Goal: Information Seeking & Learning: Understand process/instructions

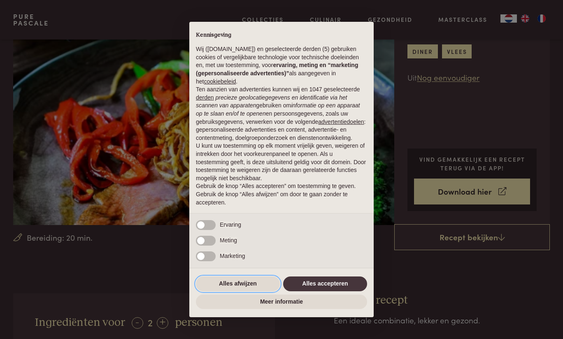
click at [247, 282] on button "Alles afwijzen" at bounding box center [238, 283] width 84 height 15
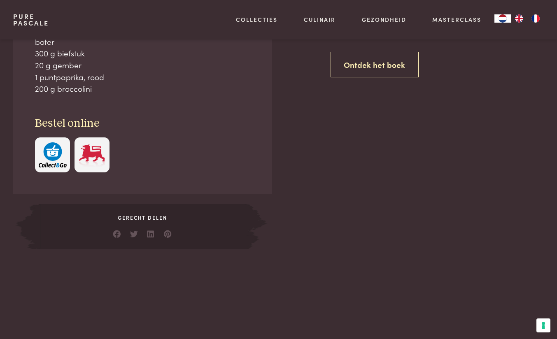
scroll to position [391, 0]
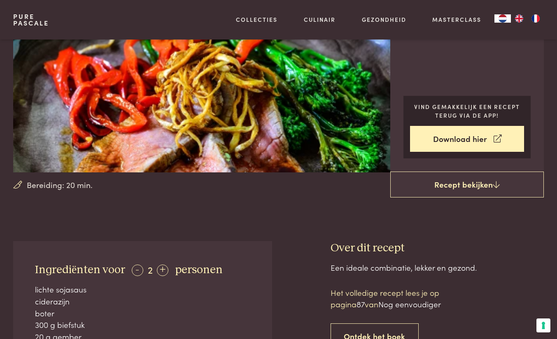
scroll to position [95, 0]
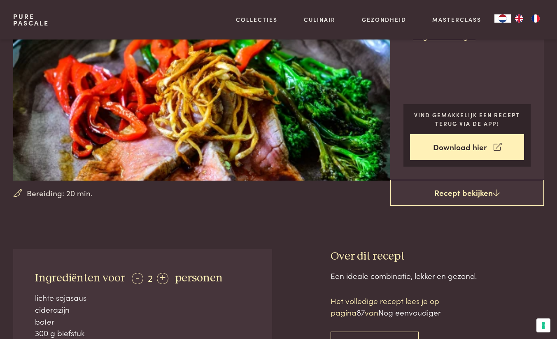
click at [495, 196] on icon at bounding box center [495, 193] width 7 height 8
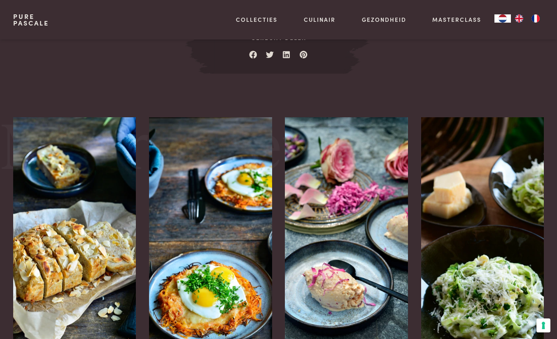
scroll to position [344, 0]
